Goal: Information Seeking & Learning: Learn about a topic

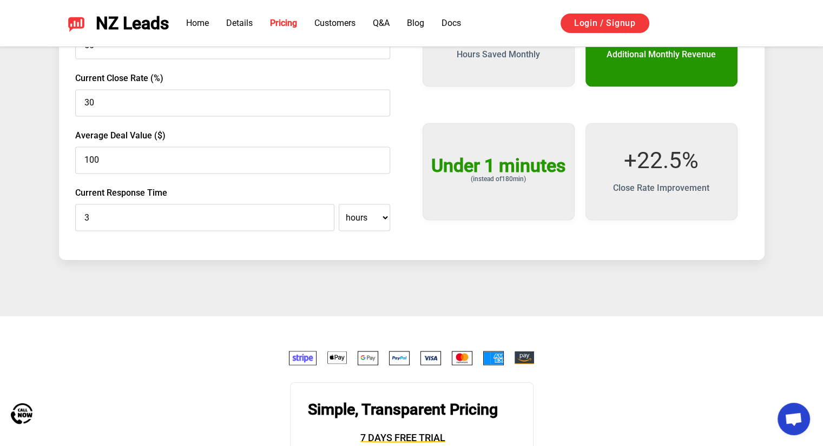
scroll to position [2056, 0]
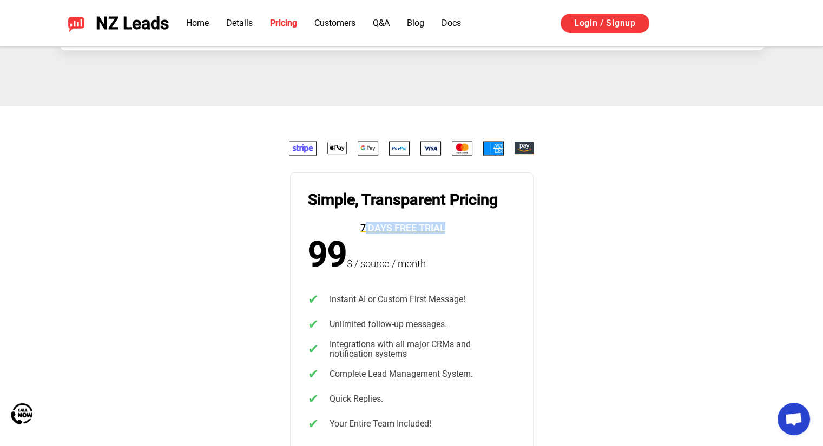
drag, startPoint x: 364, startPoint y: 226, endPoint x: 489, endPoint y: 219, distance: 125.7
click at [489, 219] on div "Simple, Transparent Pricing 7 days free trial" at bounding box center [403, 212] width 190 height 45
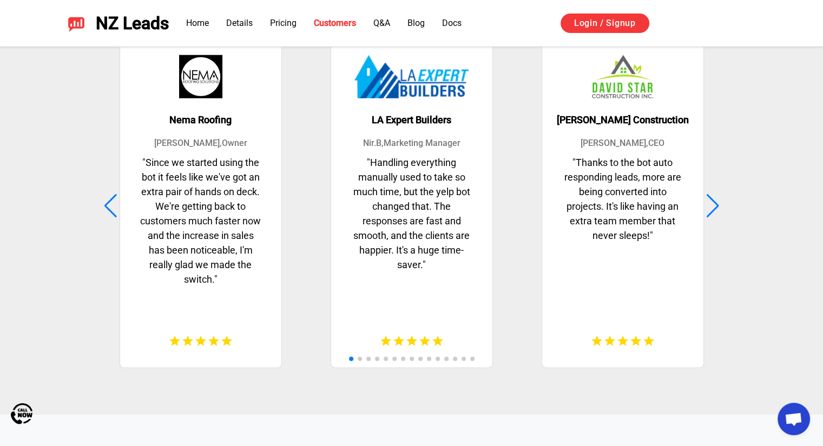
scroll to position [2759, 0]
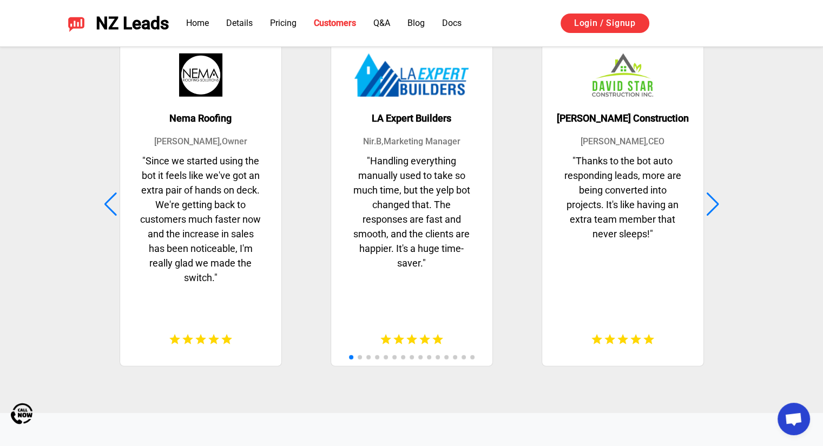
click at [209, 235] on p "" Since we started using the bot it feels like we've got an extra pair of hands…" at bounding box center [201, 238] width 140 height 169
click at [233, 291] on p "" Since we started using the bot it feels like we've got an extra pair of hands…" at bounding box center [201, 238] width 140 height 169
click at [176, 197] on p "" Since we started using the bot it feels like we've got an extra pair of hands…" at bounding box center [201, 238] width 140 height 169
click at [714, 203] on div at bounding box center [712, 205] width 15 height 24
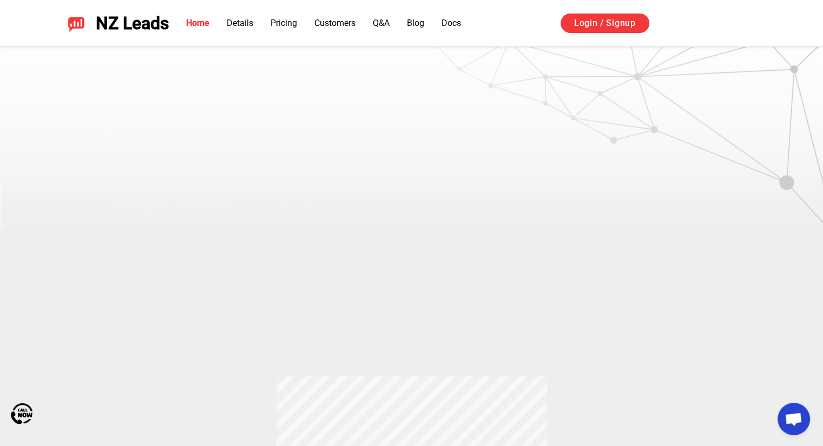
scroll to position [0, 0]
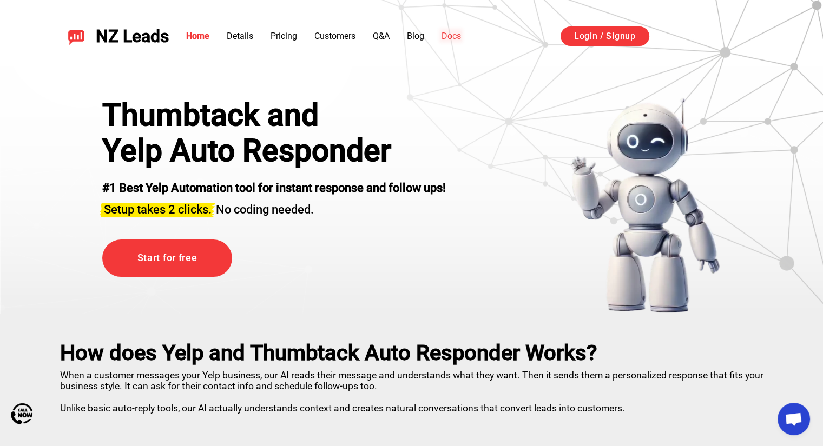
click at [453, 37] on link "Docs" at bounding box center [450, 36] width 19 height 10
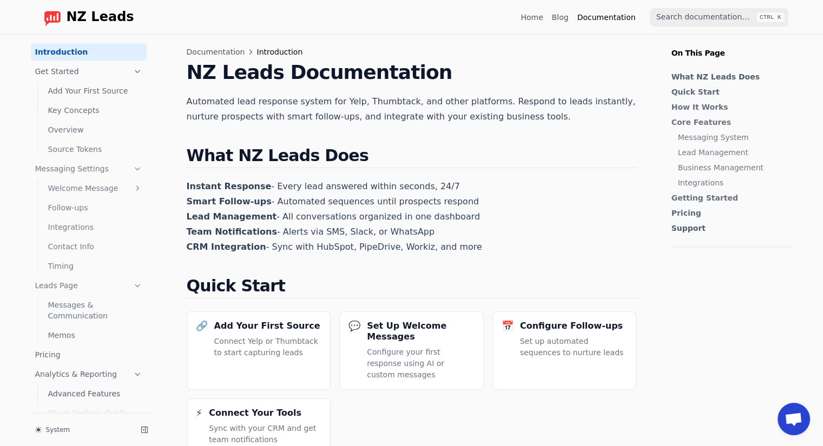
drag, startPoint x: 261, startPoint y: 187, endPoint x: 448, endPoint y: 183, distance: 186.7
click at [448, 183] on p "Instant Response - Every lead answered within seconds, 24/7 Smart Follow-ups - …" at bounding box center [412, 217] width 450 height 76
click at [70, 208] on link "Follow-ups" at bounding box center [95, 207] width 103 height 17
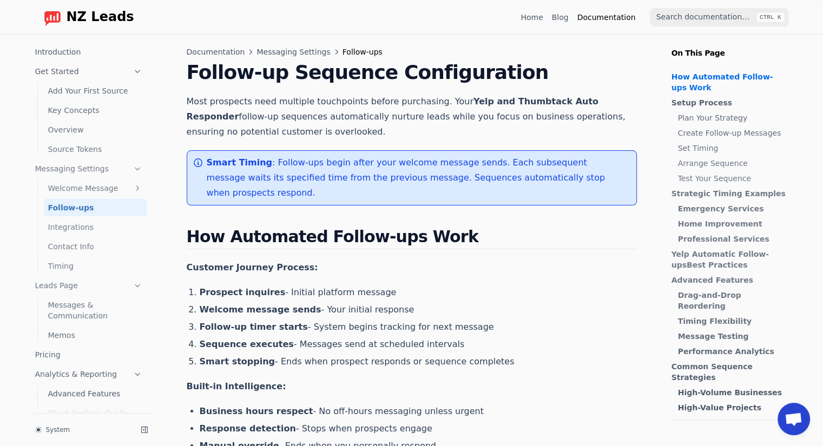
click at [90, 17] on span "NZ Leads" at bounding box center [101, 17] width 68 height 15
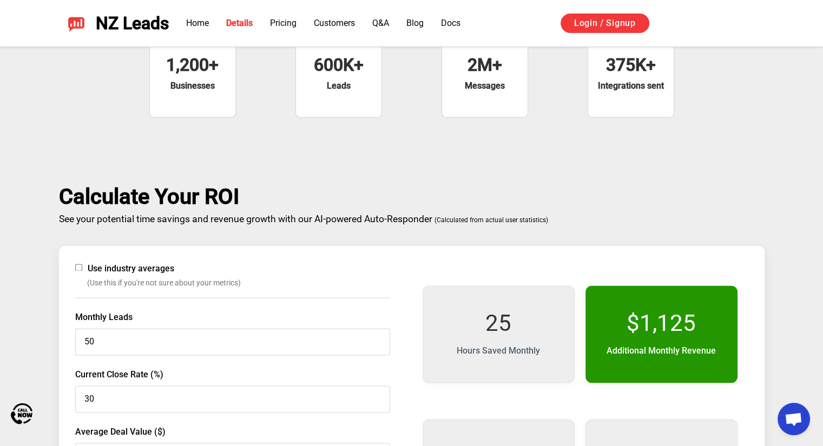
scroll to position [1677, 0]
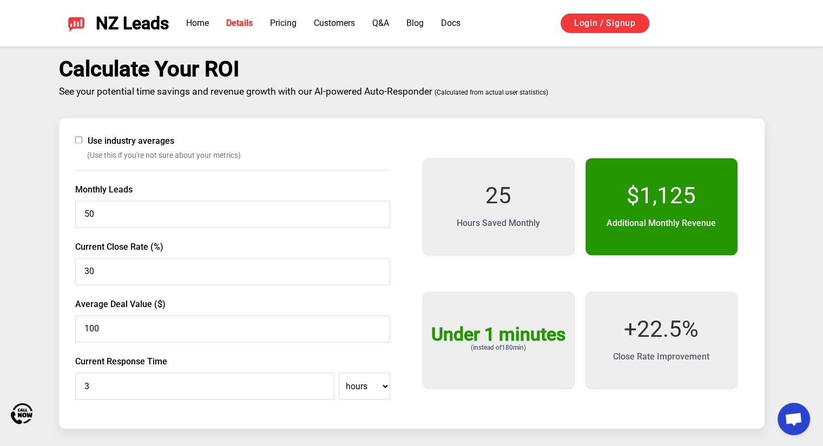
click at [32, 203] on div "Calculate Your ROI See your potential time savings and revenue growth with our …" at bounding box center [411, 253] width 823 height 463
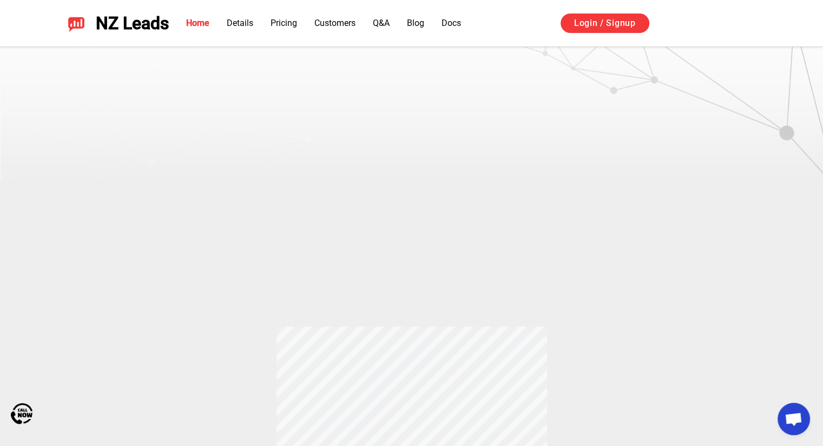
scroll to position [0, 0]
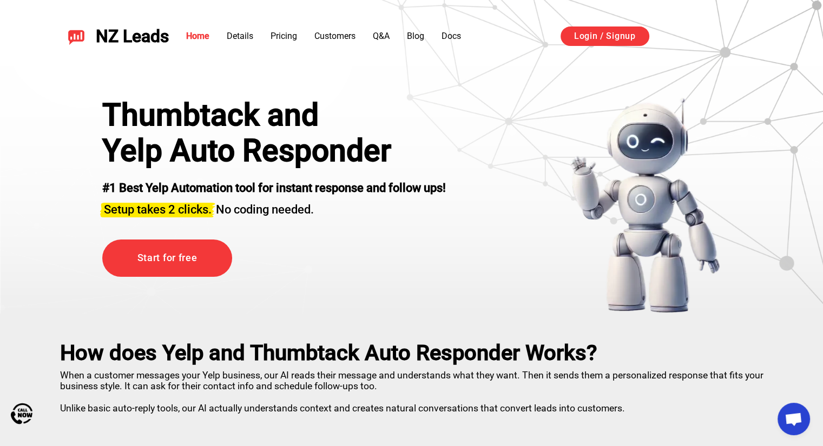
click at [24, 162] on section "Thumbtack and Yelp Auto Responder #1 Best Yelp Automation tool for instant resp…" at bounding box center [411, 157] width 823 height 314
